Goal: Information Seeking & Learning: Learn about a topic

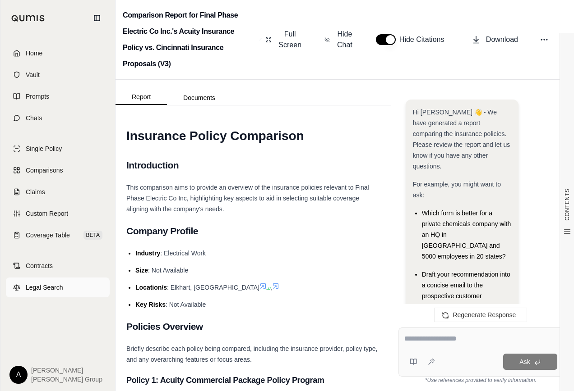
scroll to position [398, 0]
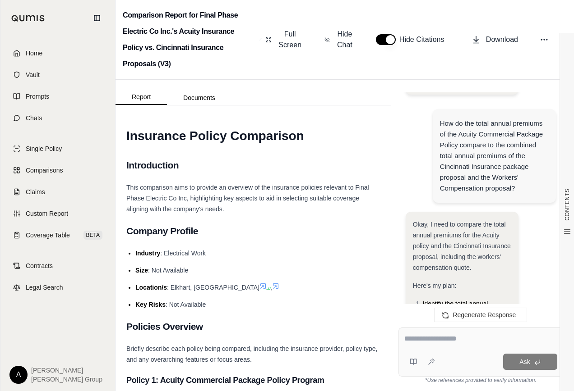
click at [44, 376] on span "[PERSON_NAME] Group" at bounding box center [66, 379] width 71 height 9
click at [24, 376] on html "Home Vault Prompts Chats Single Policy Comparisons Claims Custom Report Coverag…" at bounding box center [287, 195] width 574 height 391
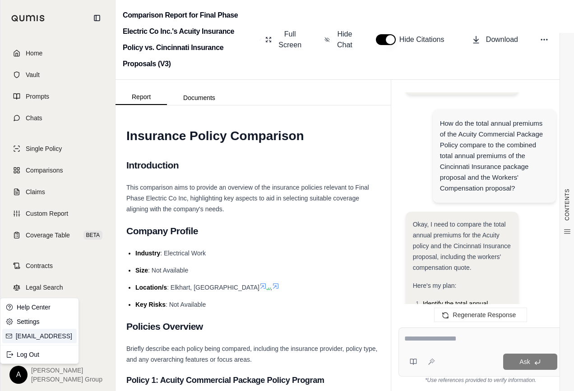
click at [31, 335] on link "[EMAIL_ADDRESS]" at bounding box center [45, 336] width 58 height 9
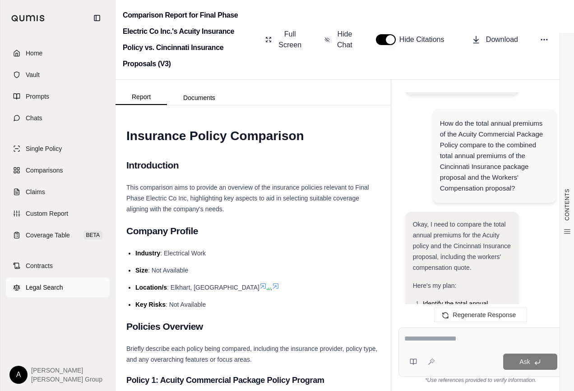
click at [46, 289] on span "Legal Search" at bounding box center [44, 287] width 37 height 9
click at [45, 168] on span "Comparisons" at bounding box center [44, 170] width 37 height 9
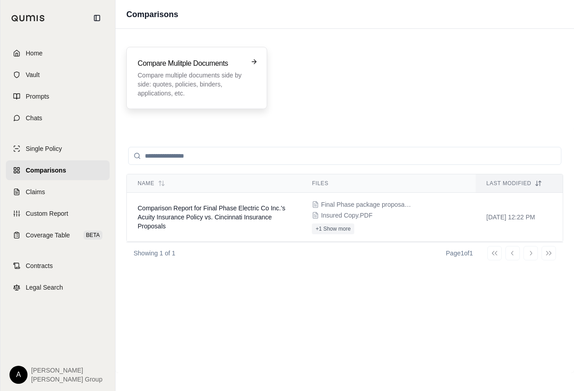
click at [177, 87] on p "Compare multiple documents side by side: quotes, policies, binders, application…" at bounding box center [191, 84] width 106 height 27
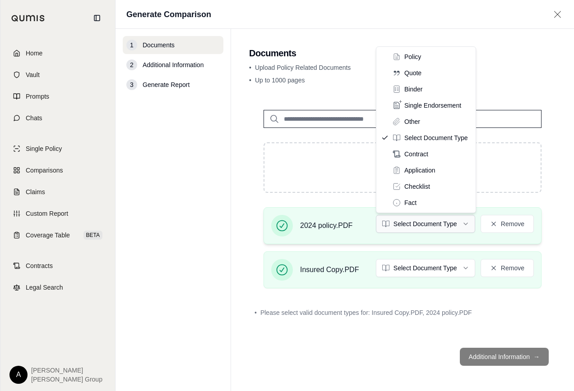
click at [444, 224] on html "Home Vault Prompts Chats Single Policy Comparisons Claims Custom Report Coverag…" at bounding box center [287, 195] width 574 height 391
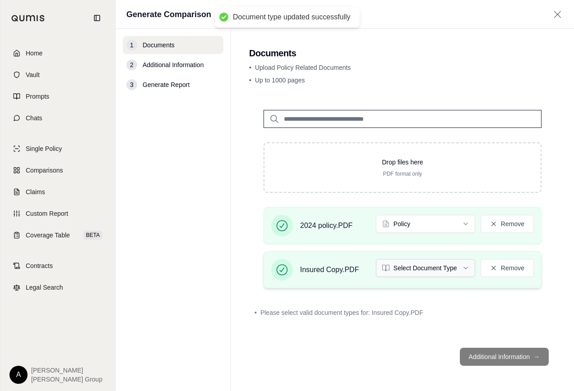
click at [437, 270] on html "Document type updated successfully Home Vault Prompts Chats Single Policy Compa…" at bounding box center [287, 195] width 574 height 391
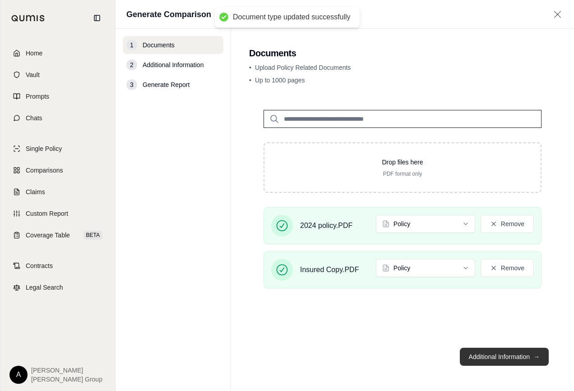
click at [495, 355] on button "Additional Information →" at bounding box center [504, 357] width 89 height 18
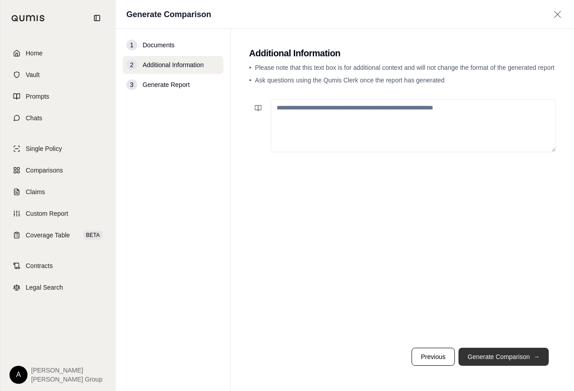
click at [495, 358] on button "Generate Comparison →" at bounding box center [503, 357] width 90 height 18
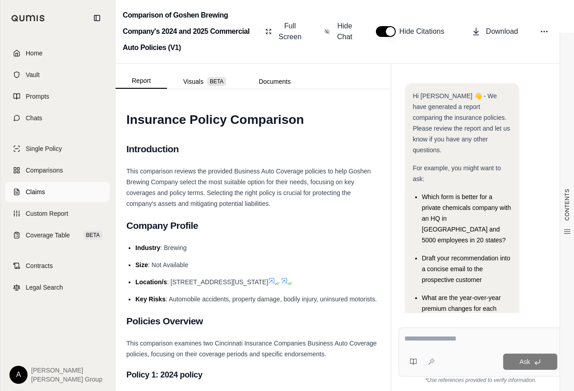
scroll to position [124, 0]
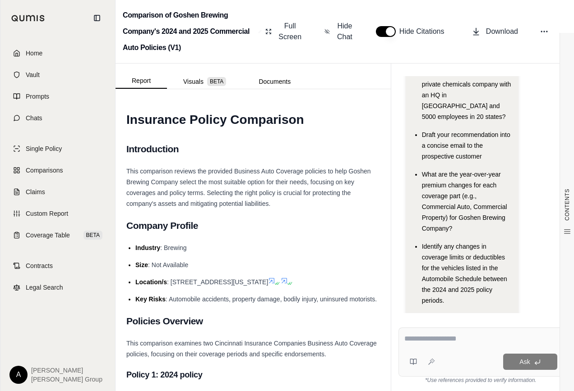
click at [424, 171] on span "What are the year-over-year premium changes for each coverage part (e.g., Comme…" at bounding box center [464, 201] width 85 height 61
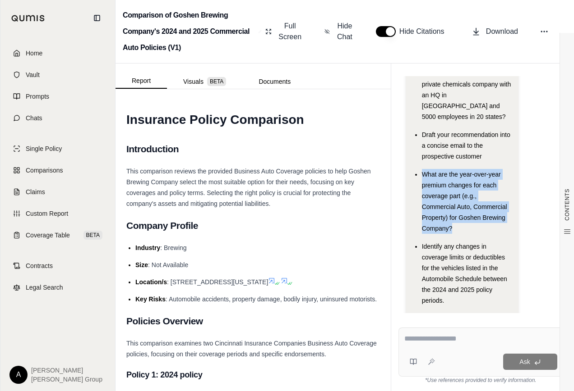
drag, startPoint x: 423, startPoint y: 153, endPoint x: 491, endPoint y: 202, distance: 84.0
click at [491, 202] on div "What are the year-over-year premium changes for each coverage part (e.g., Comme…" at bounding box center [466, 201] width 89 height 65
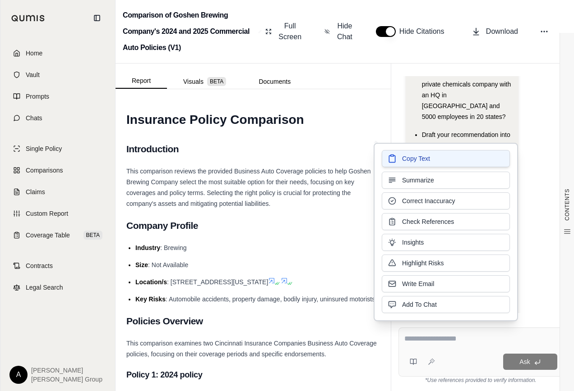
drag, startPoint x: 491, startPoint y: 202, endPoint x: 436, endPoint y: 153, distance: 74.1
click at [436, 153] on button "Copy Text" at bounding box center [446, 158] width 128 height 17
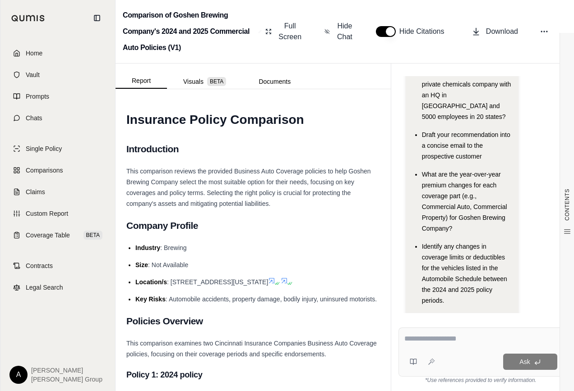
click at [422, 339] on textarea at bounding box center [480, 339] width 153 height 11
paste textarea "**********"
type textarea "**********"
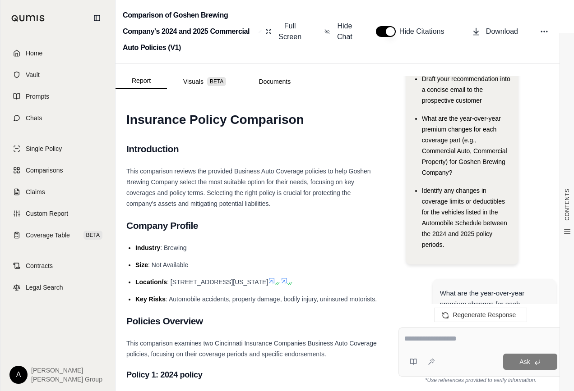
scroll to position [180, 0]
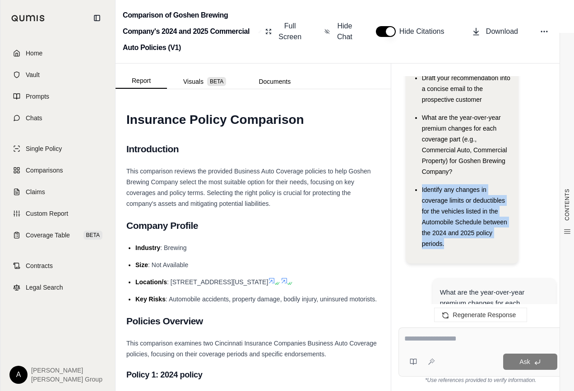
drag, startPoint x: 421, startPoint y: 168, endPoint x: 488, endPoint y: 220, distance: 84.5
click at [488, 220] on div "Identify any changes in coverage limits or deductibles for the vehicles listed …" at bounding box center [466, 216] width 89 height 65
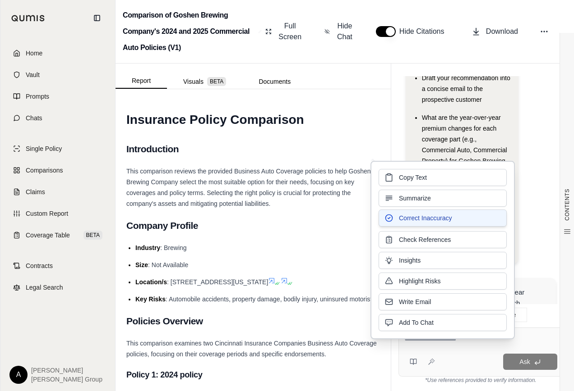
copy span "Identify any changes in coverage limits or deductibles for the vehicles listed …"
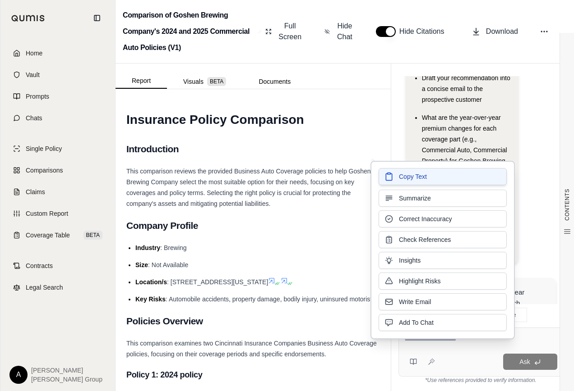
click at [419, 175] on span "Copy Text" at bounding box center [413, 176] width 28 height 9
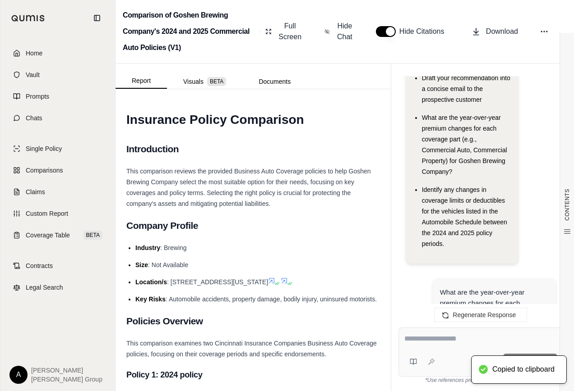
click at [437, 341] on textarea at bounding box center [480, 339] width 153 height 11
paste textarea "**********"
type textarea "**********"
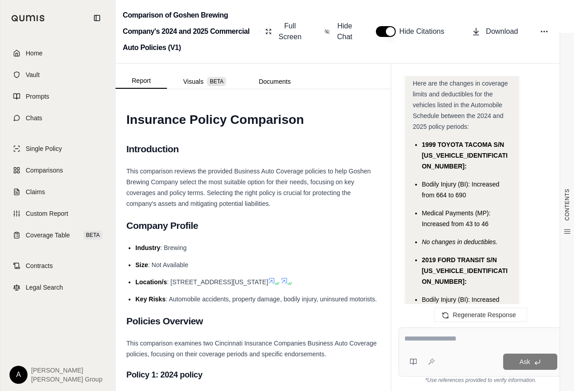
scroll to position [4136, 0]
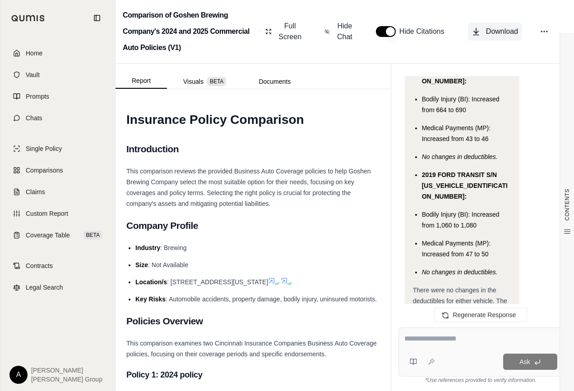
click at [503, 32] on span "Download" at bounding box center [502, 31] width 32 height 11
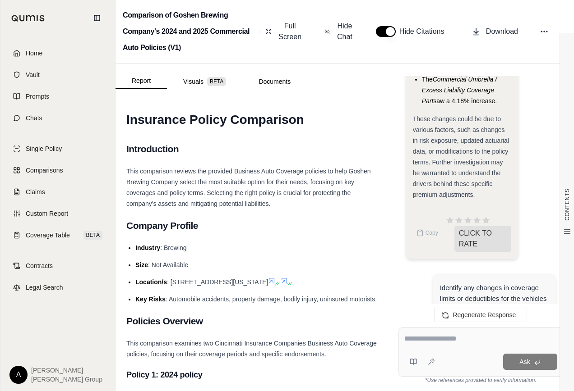
scroll to position [2512, 0]
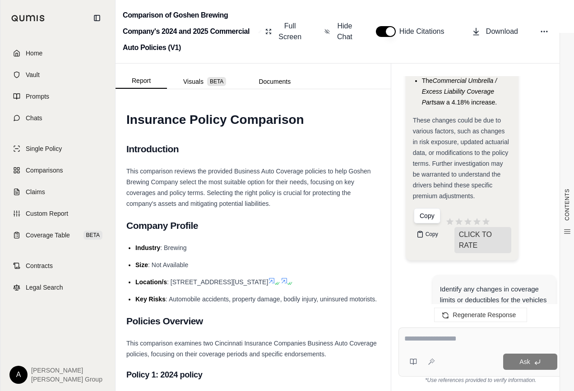
click at [431, 233] on span "Copy" at bounding box center [431, 234] width 13 height 7
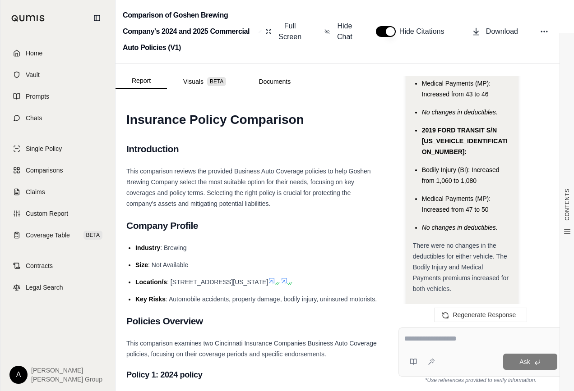
scroll to position [4181, 0]
click at [433, 323] on span "Copy" at bounding box center [431, 326] width 13 height 7
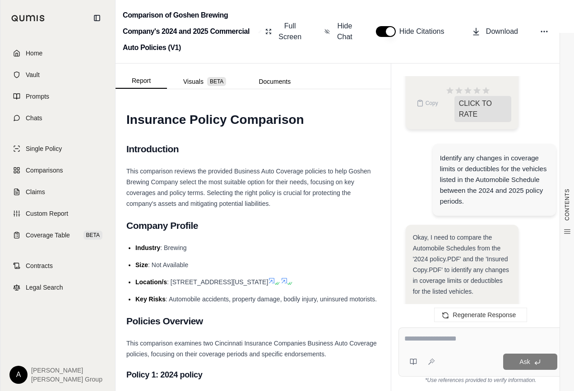
scroll to position [2557, 0]
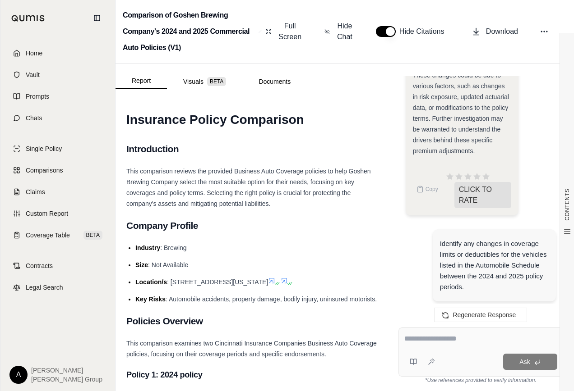
click at [440, 244] on div "Identify any changes in coverage limits or deductibles for the vehicles listed …" at bounding box center [494, 266] width 109 height 54
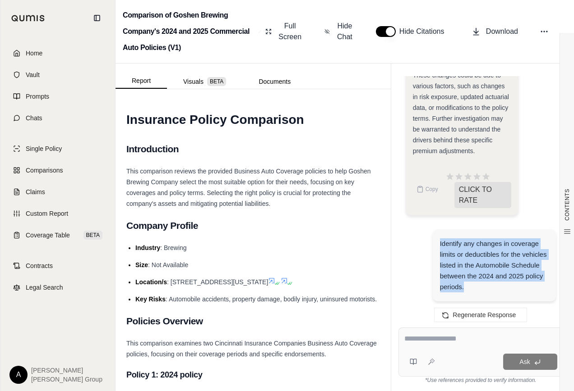
drag, startPoint x: 440, startPoint y: 244, endPoint x: 538, endPoint y: 283, distance: 105.9
click at [538, 283] on div "Identify any changes in coverage limits or deductibles for the vehicles listed …" at bounding box center [494, 266] width 109 height 54
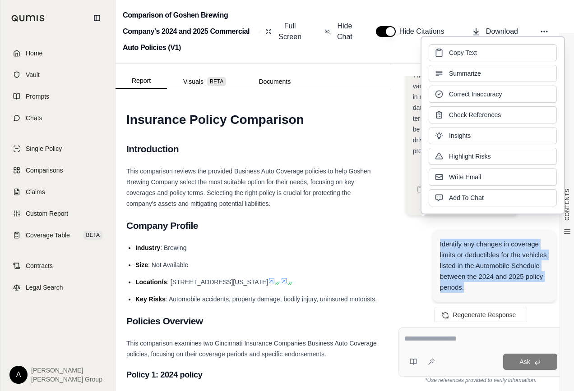
click at [463, 51] on span "Copy Text" at bounding box center [463, 52] width 28 height 9
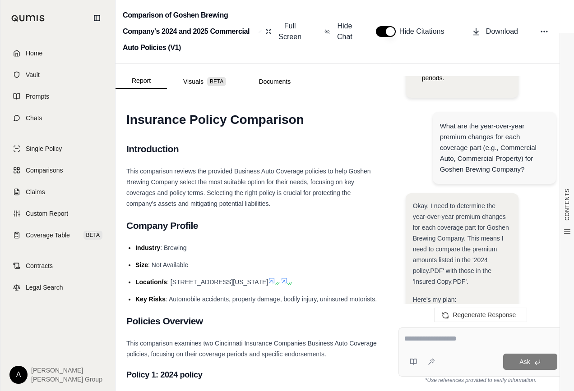
scroll to position [347, 0]
click at [444, 120] on div "What are the year-over-year premium changes for each coverage part (e.g., Comme…" at bounding box center [494, 147] width 109 height 54
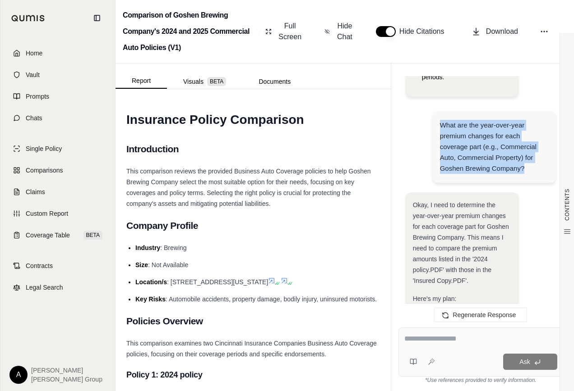
drag, startPoint x: 440, startPoint y: 103, endPoint x: 533, endPoint y: 147, distance: 102.5
click at [533, 147] on div "What are the year-over-year premium changes for each coverage part (e.g., Comme…" at bounding box center [494, 147] width 109 height 54
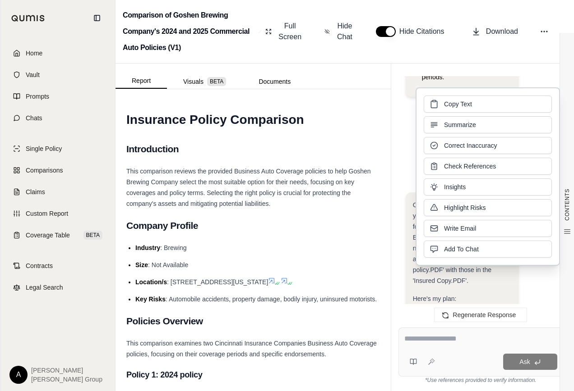
drag, startPoint x: 533, startPoint y: 147, endPoint x: 469, endPoint y: 101, distance: 78.6
click at [469, 101] on span "Copy Text" at bounding box center [458, 104] width 28 height 9
